Goal: Find specific page/section: Find specific page/section

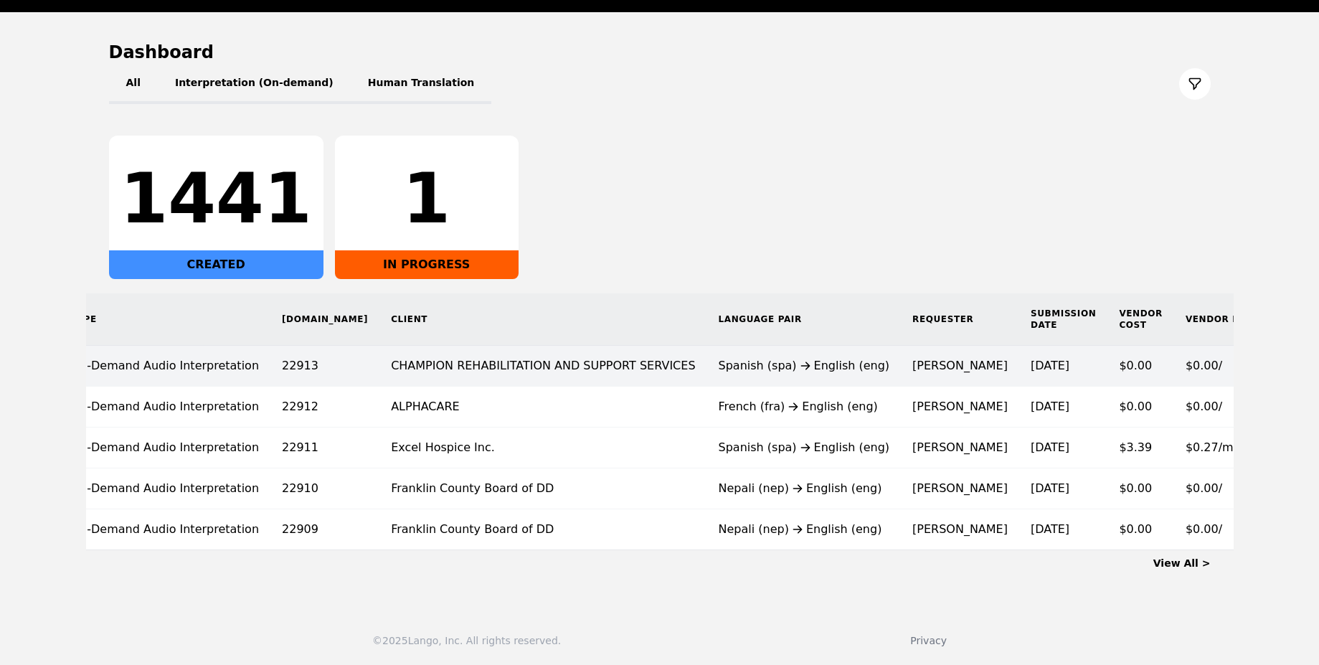
scroll to position [0, 77]
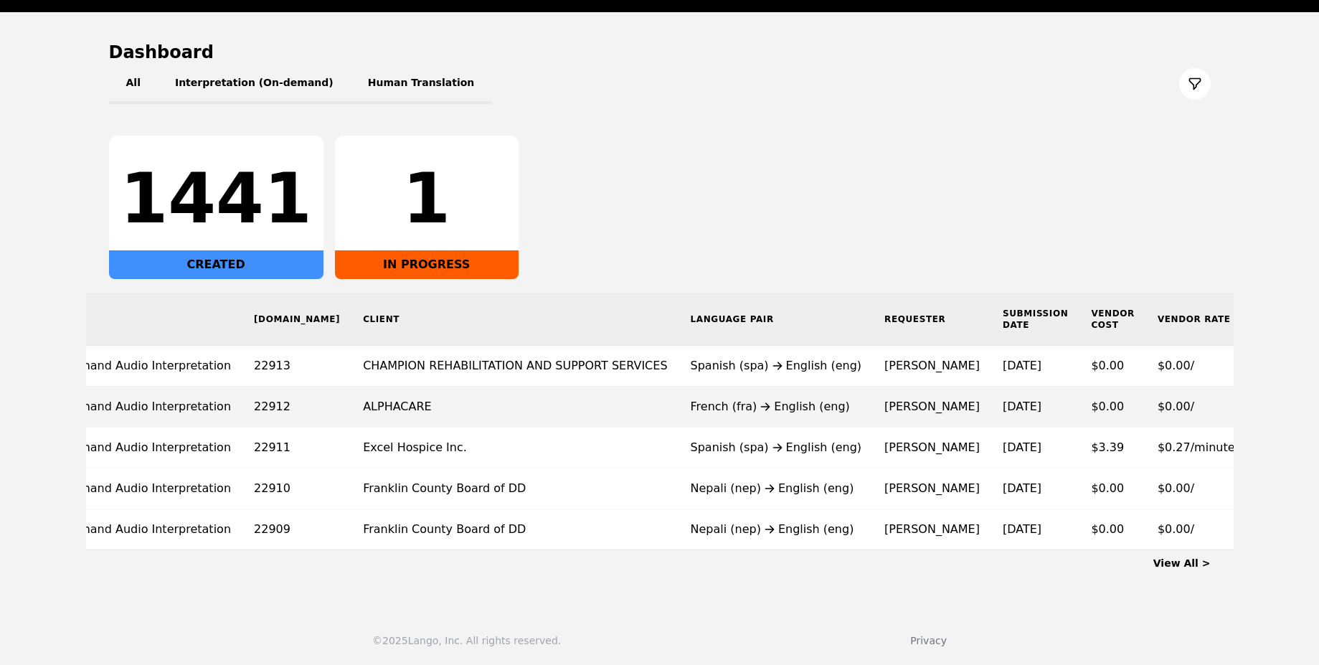
click at [550, 391] on td "ALPHACARE" at bounding box center [514, 407] width 327 height 41
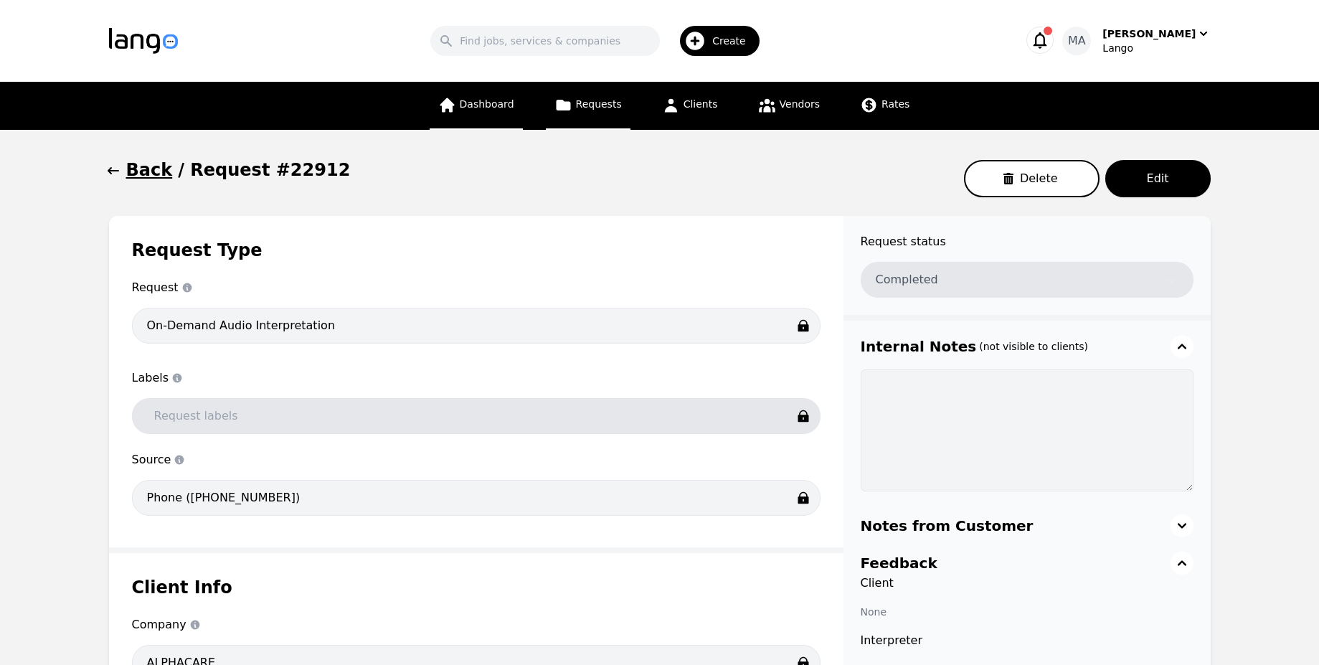
click at [506, 98] on span "Dashboard" at bounding box center [487, 103] width 55 height 11
